Goal: Register for event/course

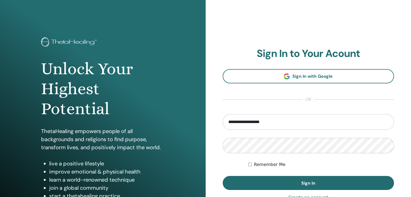
type input "**********"
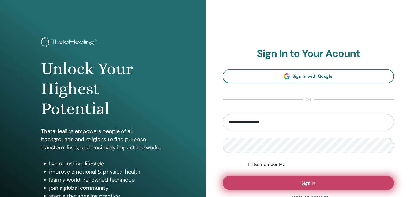
click at [306, 181] on span "Sign In" at bounding box center [308, 183] width 14 height 6
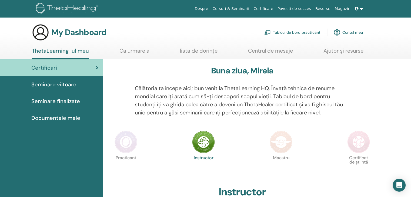
click at [72, 118] on span "Documentele mele" at bounding box center [55, 118] width 49 height 8
click at [63, 117] on span "Documentele mele" at bounding box center [55, 118] width 49 height 8
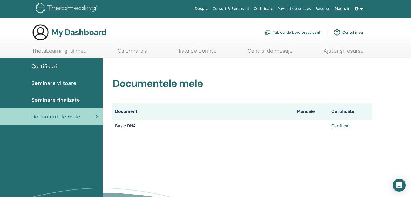
click at [58, 67] on div "Certificari" at bounding box center [51, 66] width 94 height 8
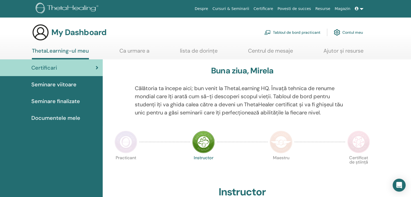
click at [340, 33] on link "Contul meu" at bounding box center [347, 32] width 29 height 12
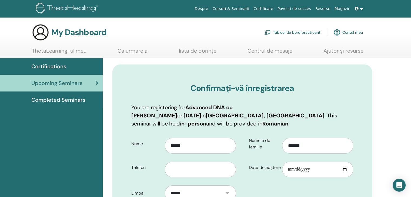
scroll to position [76, 0]
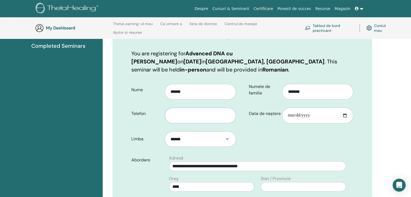
click at [202, 117] on input "text" at bounding box center [200, 116] width 71 height 16
type input "**********"
click at [288, 116] on input "Data de naștere" at bounding box center [317, 116] width 71 height 16
type input "**********"
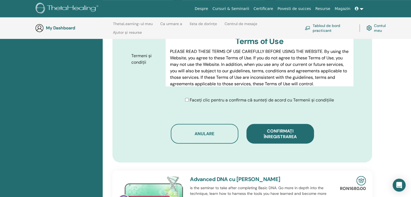
scroll to position [292, 0]
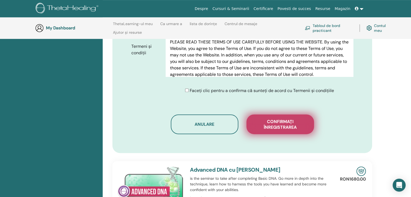
click at [265, 121] on span "Confirmați înregistrarea" at bounding box center [280, 124] width 54 height 11
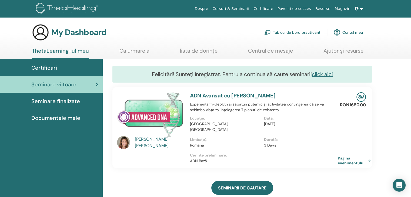
click at [336, 32] on img at bounding box center [336, 32] width 6 height 9
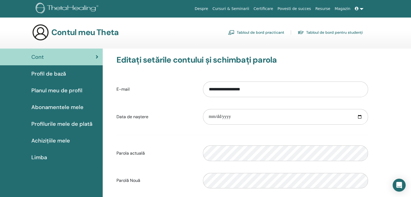
click at [359, 8] on span at bounding box center [357, 8] width 5 height 4
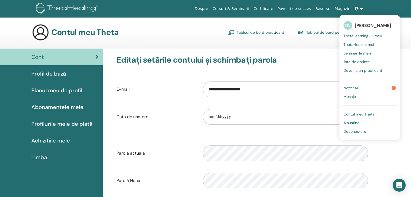
click at [351, 132] on span "Deconectare" at bounding box center [354, 131] width 23 height 5
